Goal: Task Accomplishment & Management: Use online tool/utility

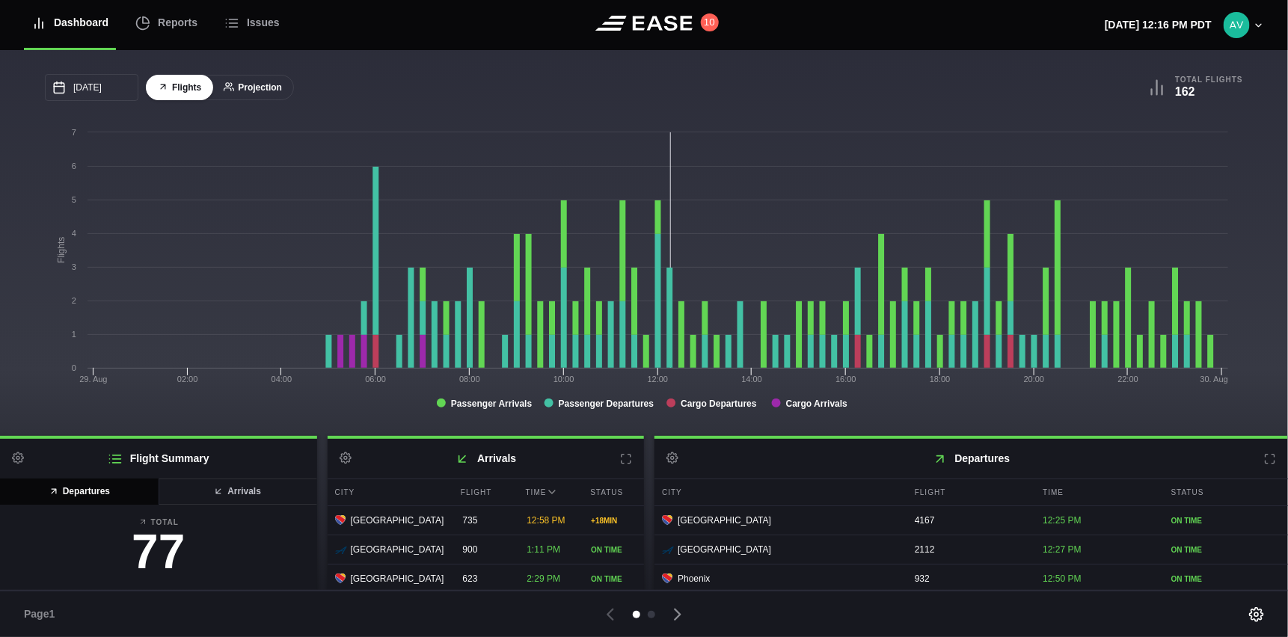
click at [267, 89] on button "Projection" at bounding box center [253, 88] width 82 height 26
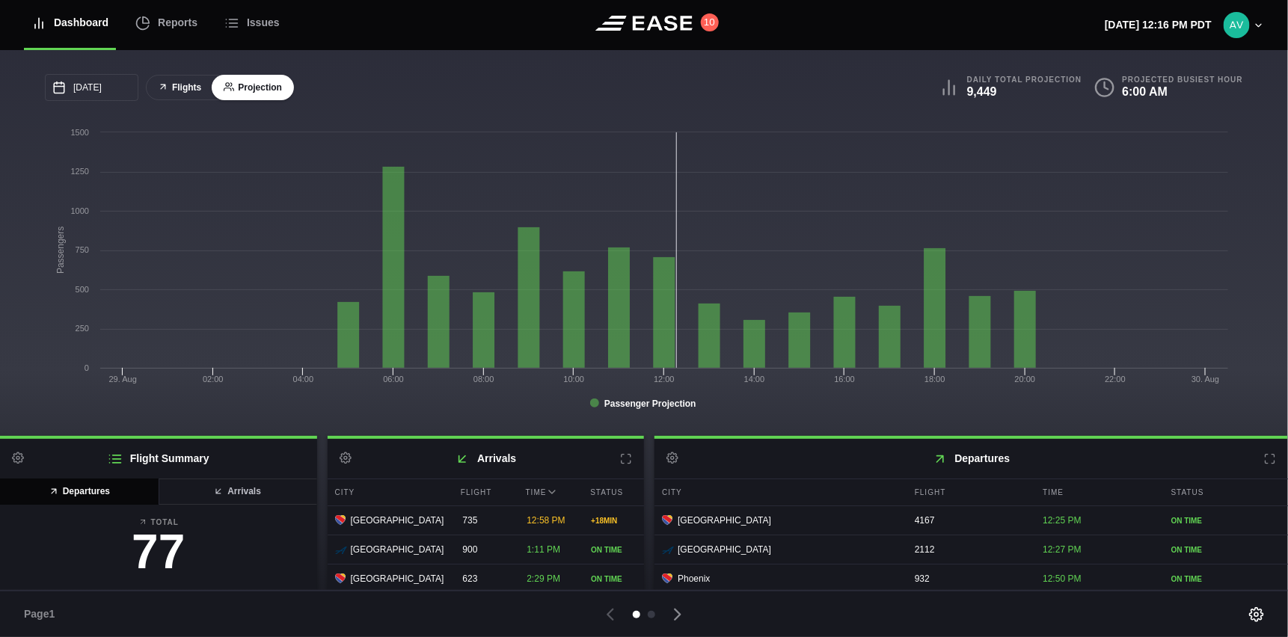
click at [177, 81] on button "Flights" at bounding box center [179, 88] width 67 height 26
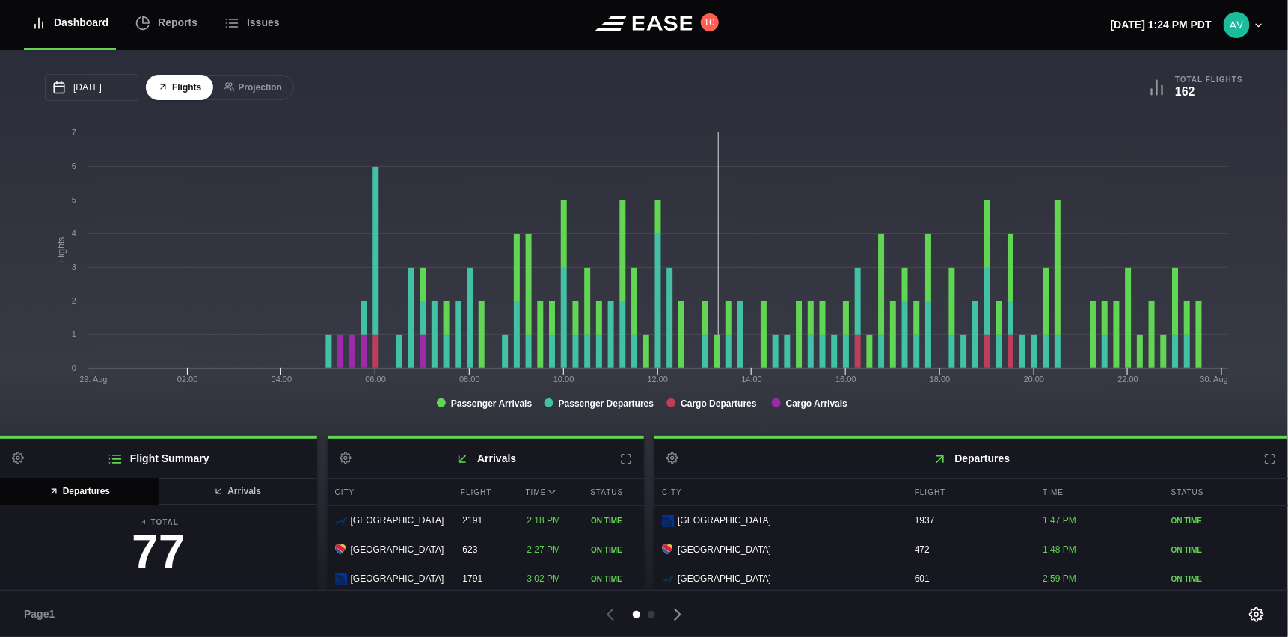
click at [987, 83] on div "08/29/2025 August Sun Mon Tue Wed Thu Fri Sat 27 28 29 30 31 Aug 1 2 3 4 5 6 7 …" at bounding box center [644, 87] width 1198 height 27
